Goal: Task Accomplishment & Management: Manage account settings

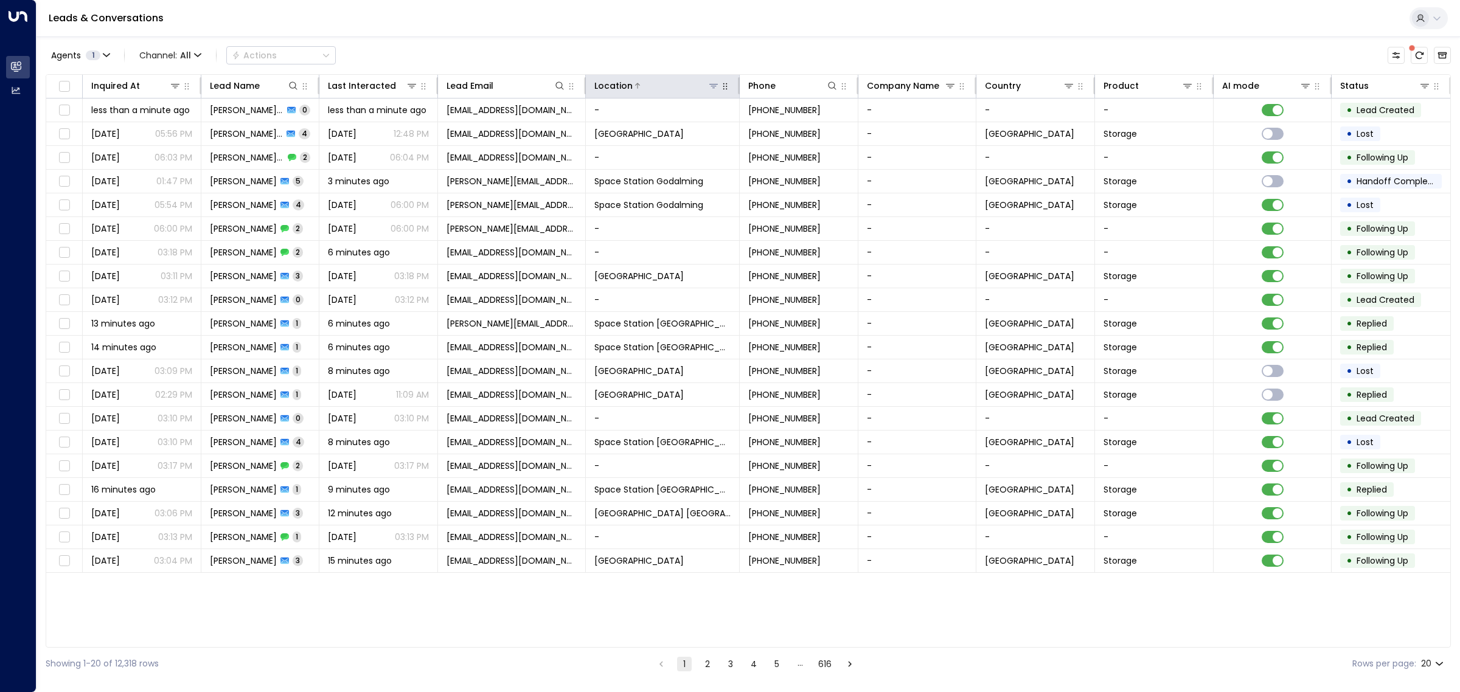
click at [712, 86] on icon at bounding box center [713, 86] width 9 height 4
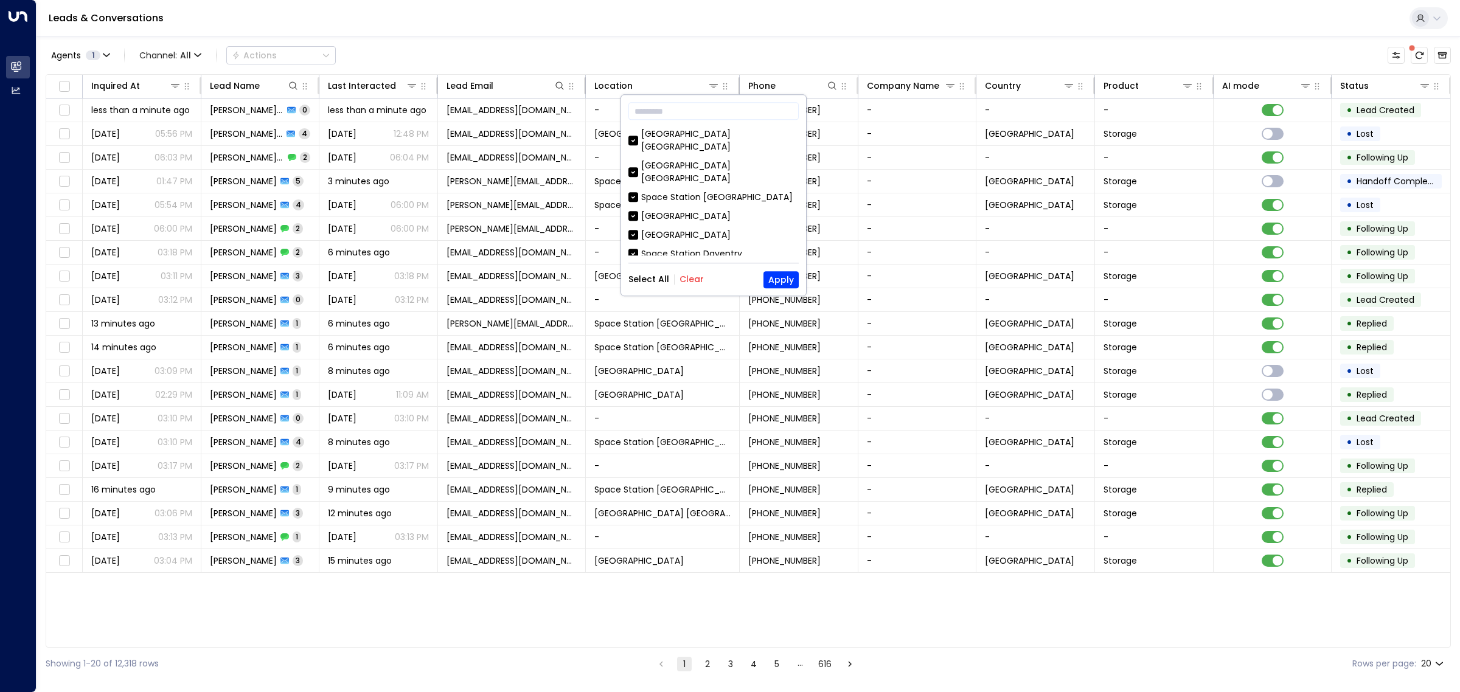
click at [693, 277] on button "Clear" at bounding box center [691, 280] width 24 height 10
click at [654, 282] on div "Space Station [GEOGRAPHIC_DATA]" at bounding box center [716, 288] width 151 height 13
click at [778, 280] on button "Apply" at bounding box center [780, 279] width 35 height 17
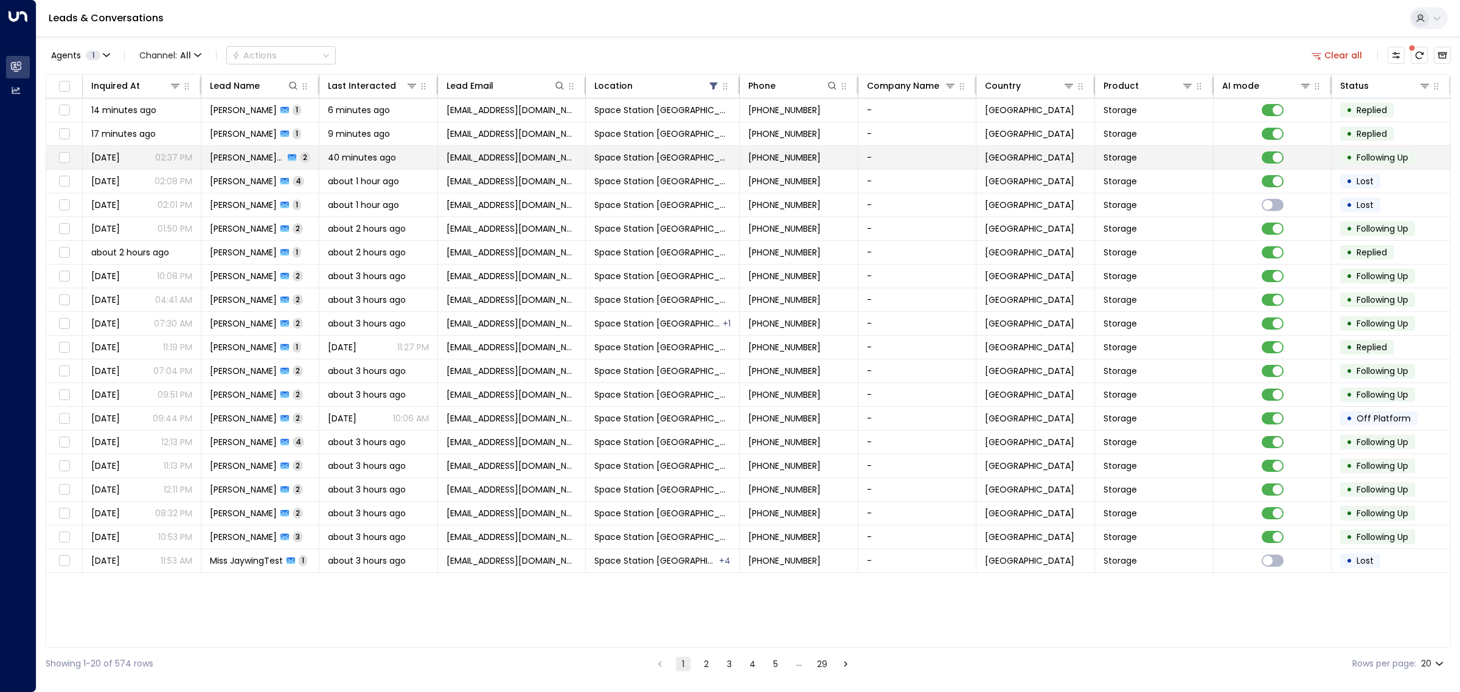
click at [442, 156] on td "[EMAIL_ADDRESS][DOMAIN_NAME]" at bounding box center [512, 157] width 148 height 23
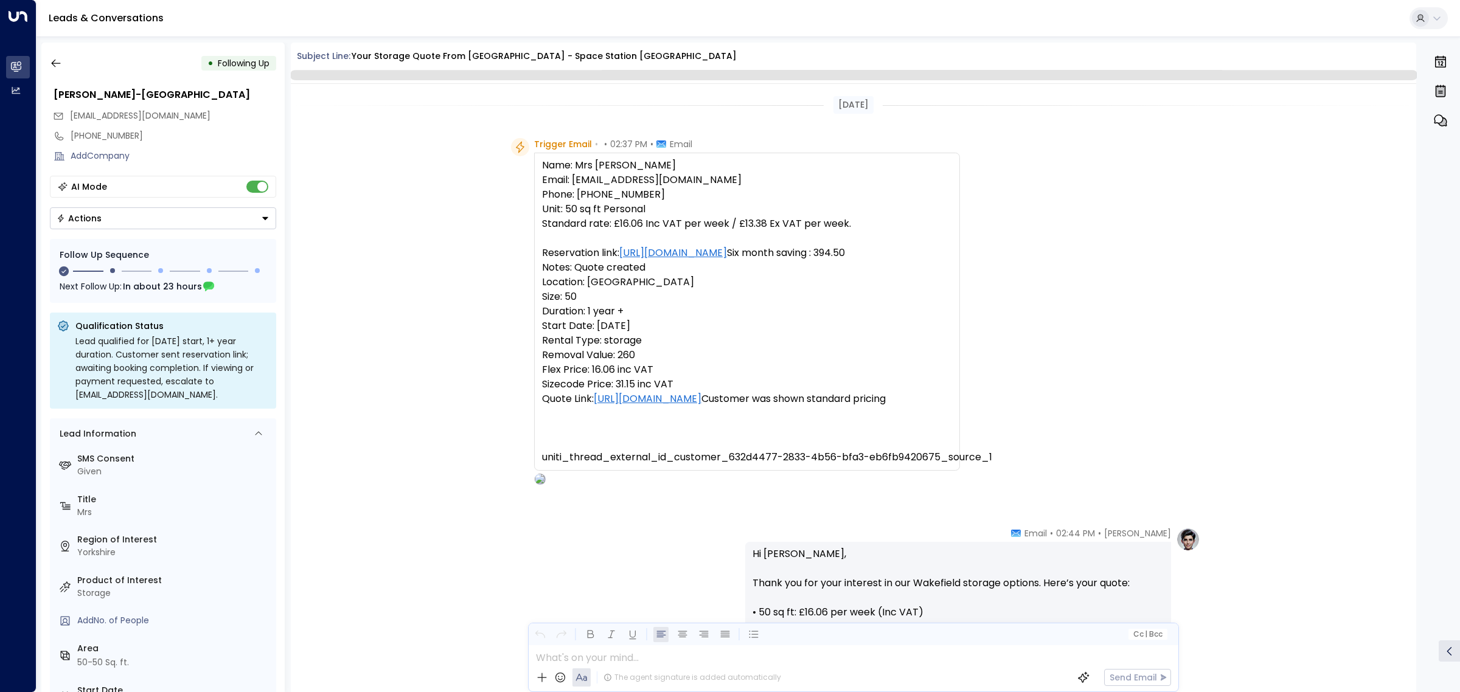
scroll to position [728, 0]
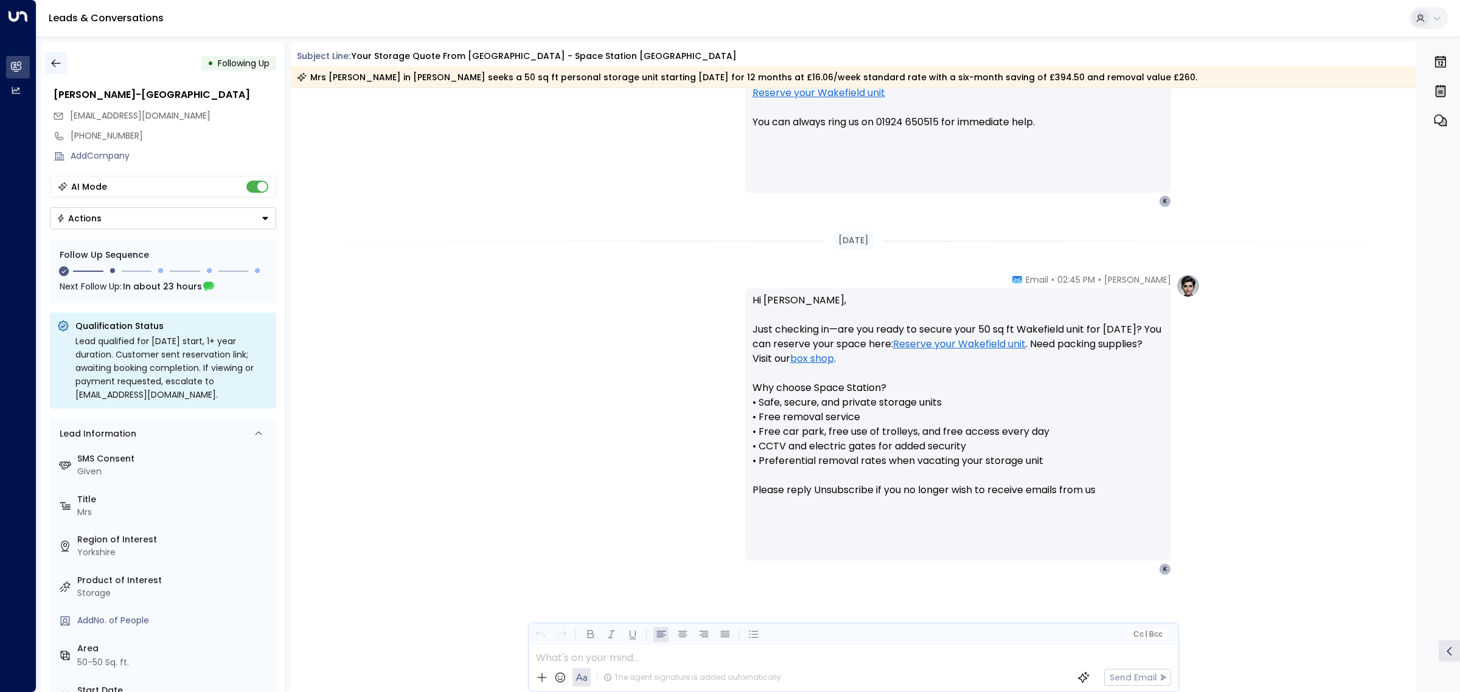
click at [59, 60] on icon "button" at bounding box center [56, 63] width 12 height 12
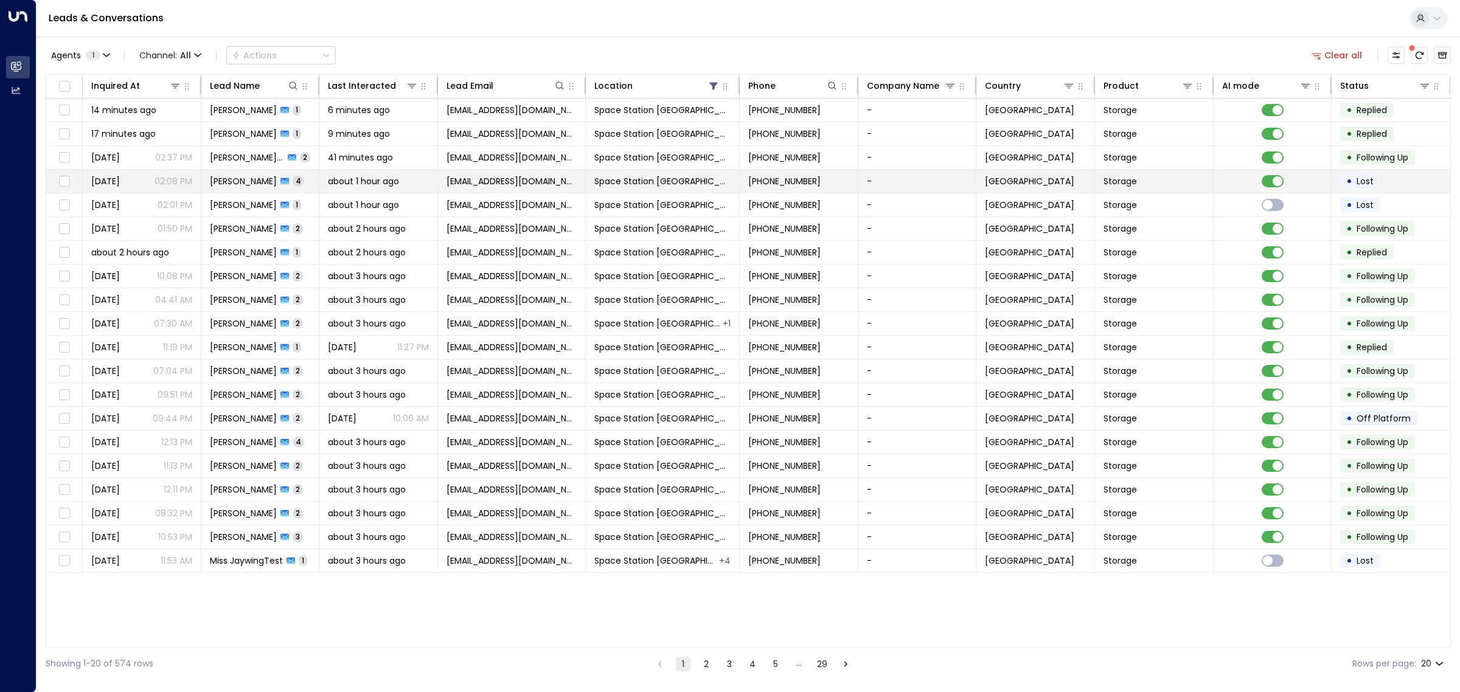
click at [251, 178] on span "[PERSON_NAME]" at bounding box center [243, 181] width 67 height 12
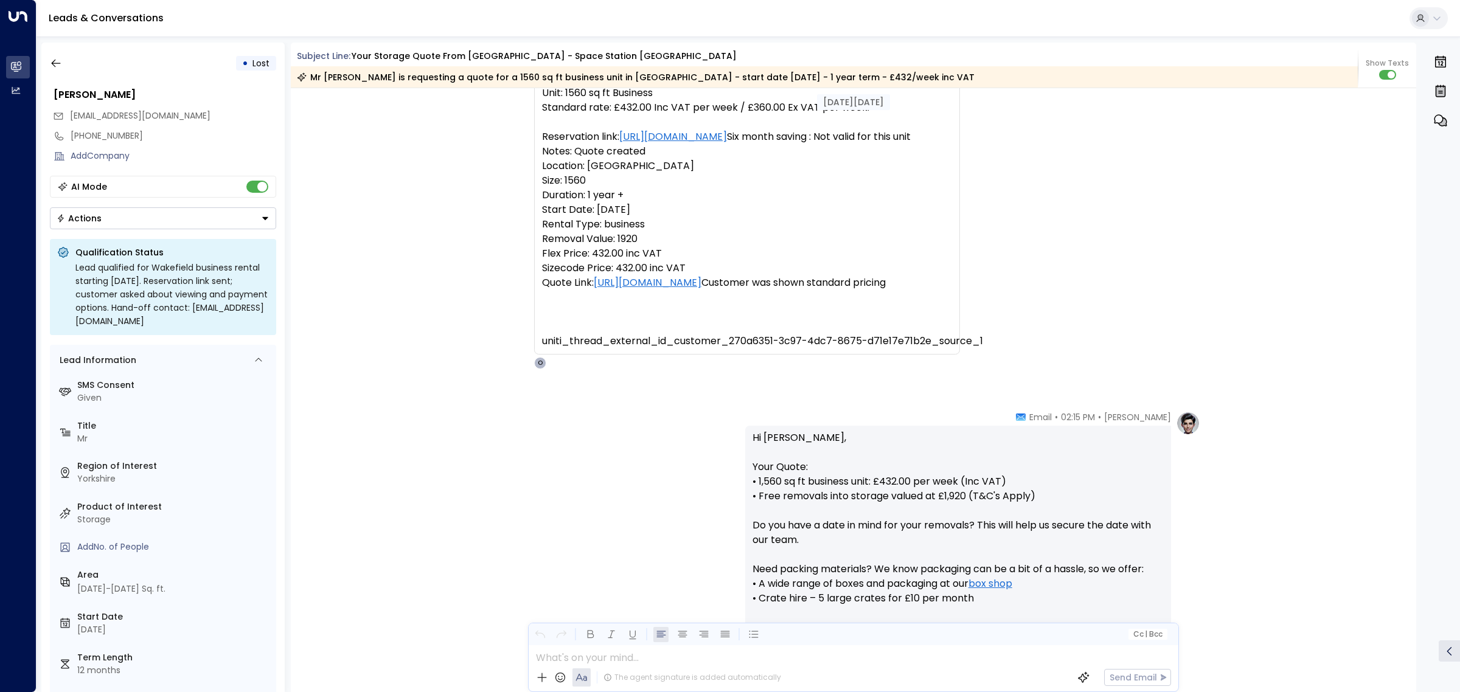
scroll to position [119, 0]
click at [57, 60] on icon "button" at bounding box center [56, 63] width 12 height 12
